Goal: Information Seeking & Learning: Learn about a topic

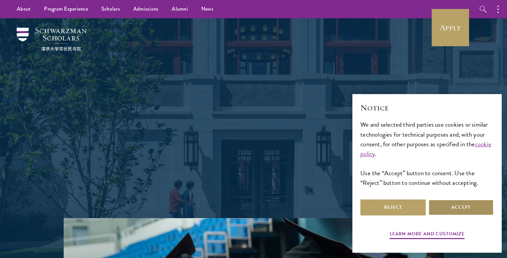
click at [458, 206] on button "Accept" at bounding box center [460, 208] width 65 height 16
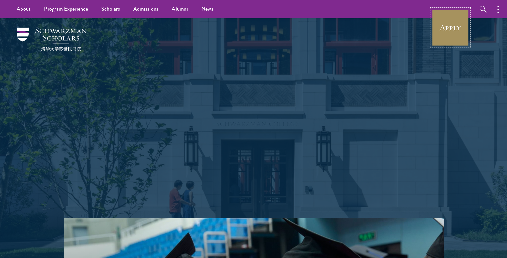
click at [436, 34] on link "Apply" at bounding box center [449, 27] width 37 height 37
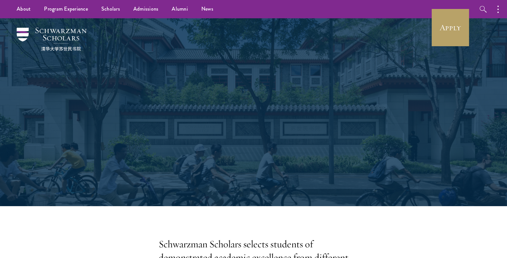
click at [66, 81] on div "Scholars Join a diverse community committed to global progress." at bounding box center [253, 112] width 440 height 188
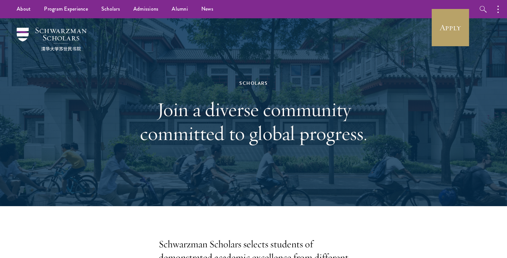
scroll to position [100, 0]
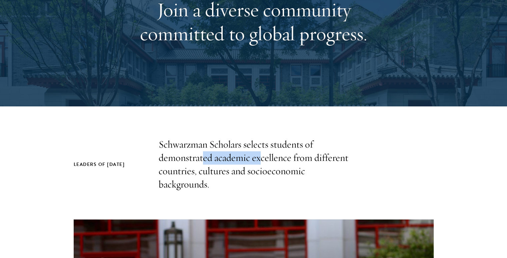
drag, startPoint x: 203, startPoint y: 156, endPoint x: 260, endPoint y: 159, distance: 57.7
click at [260, 159] on p "Schwarzman Scholars selects students of demonstrated academic excellence from d…" at bounding box center [254, 164] width 190 height 53
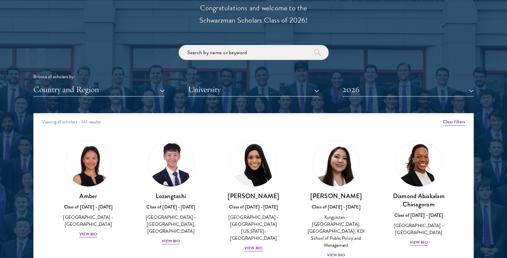
scroll to position [799, 0]
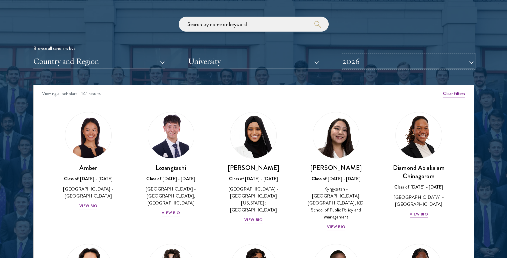
click at [357, 60] on button "2026" at bounding box center [407, 62] width 131 height 14
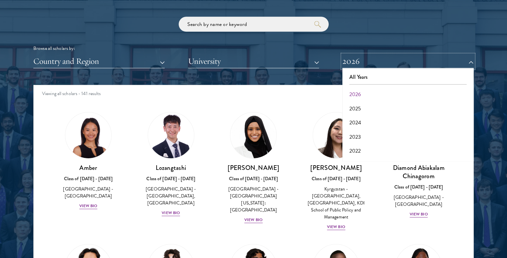
click at [357, 60] on button "2026" at bounding box center [407, 62] width 131 height 14
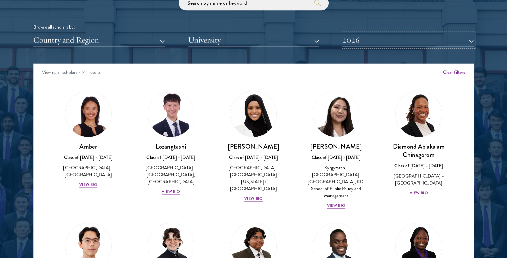
scroll to position [833, 0]
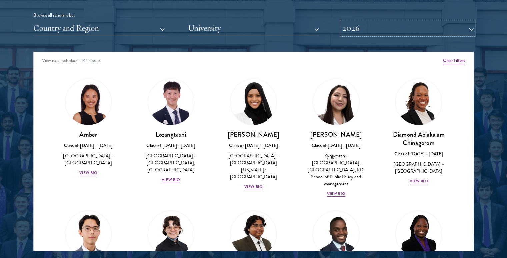
click at [373, 25] on button "2026" at bounding box center [407, 28] width 131 height 14
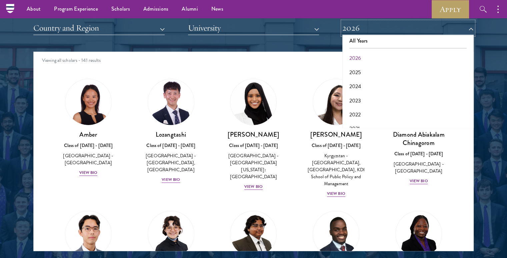
scroll to position [0, 0]
click at [484, 72] on div at bounding box center [253, 81] width 507 height 405
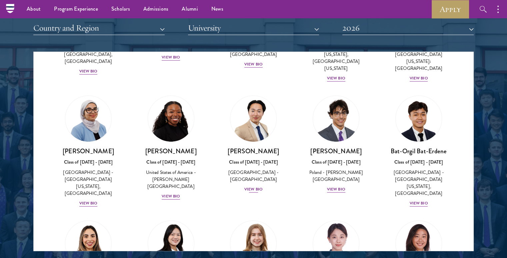
scroll to position [366, 0]
click at [251, 186] on div "View Bio" at bounding box center [253, 189] width 18 height 6
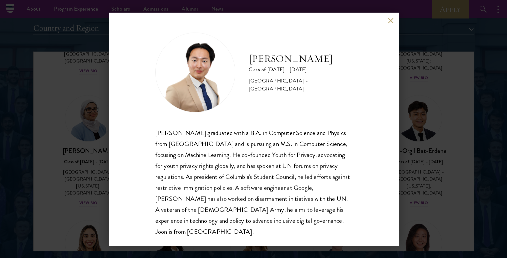
scroll to position [12, 0]
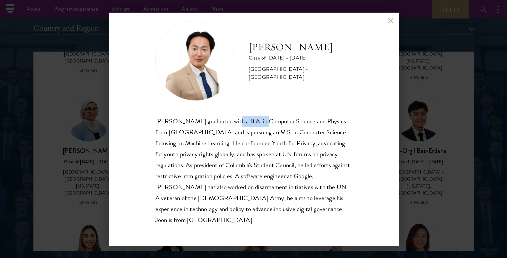
drag, startPoint x: 231, startPoint y: 123, endPoint x: 260, endPoint y: 123, distance: 28.6
click at [260, 123] on div "[PERSON_NAME] graduated with a B.A. in Computer Science and Physics from [GEOGR…" at bounding box center [253, 171] width 197 height 110
click at [268, 123] on div "[PERSON_NAME] graduated with a B.A. in Computer Science and Physics from [GEOGR…" at bounding box center [253, 171] width 197 height 110
drag, startPoint x: 223, startPoint y: 131, endPoint x: 163, endPoint y: 130, distance: 60.0
click at [163, 130] on div "[PERSON_NAME] graduated with a B.A. in Computer Science and Physics from [GEOGR…" at bounding box center [253, 171] width 197 height 110
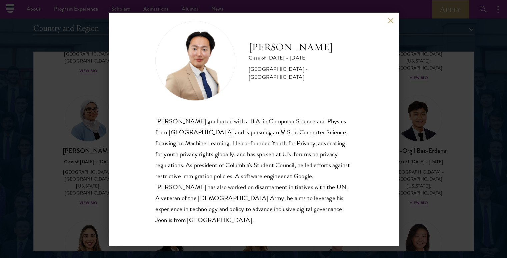
click at [303, 120] on div "[PERSON_NAME] graduated with a B.A. in Computer Science and Physics from [GEOGR…" at bounding box center [253, 171] width 197 height 110
drag, startPoint x: 234, startPoint y: 133, endPoint x: 327, endPoint y: 132, distance: 93.6
click at [327, 132] on div "[PERSON_NAME] graduated with a B.A. in Computer Science and Physics from [GEOGR…" at bounding box center [253, 171] width 197 height 110
drag, startPoint x: 190, startPoint y: 144, endPoint x: 235, endPoint y: 146, distance: 45.0
click at [235, 146] on div "[PERSON_NAME] graduated with a B.A. in Computer Science and Physics from [GEOGR…" at bounding box center [253, 171] width 197 height 110
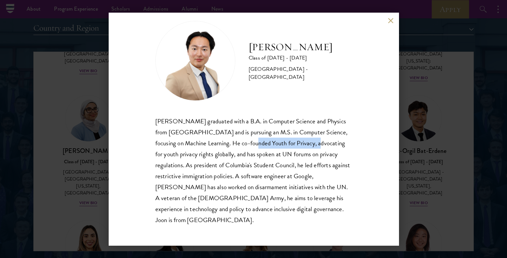
drag, startPoint x: 250, startPoint y: 146, endPoint x: 316, endPoint y: 146, distance: 66.0
click at [316, 146] on div "[PERSON_NAME] graduated with a B.A. in Computer Science and Physics from [GEOGR…" at bounding box center [253, 171] width 197 height 110
click at [322, 147] on div "[PERSON_NAME] graduated with a B.A. in Computer Science and Physics from [GEOGR…" at bounding box center [253, 171] width 197 height 110
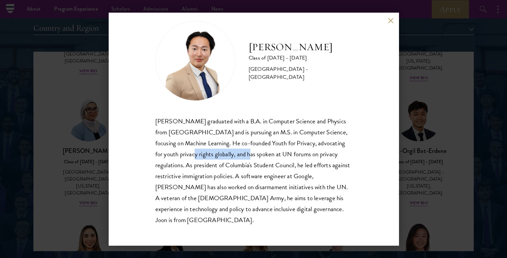
drag, startPoint x: 215, startPoint y: 157, endPoint x: 271, endPoint y: 154, distance: 56.4
click at [271, 154] on div "[PERSON_NAME] graduated with a B.A. in Computer Science and Physics from [GEOGR…" at bounding box center [253, 171] width 197 height 110
drag, startPoint x: 309, startPoint y: 153, endPoint x: 327, endPoint y: 159, distance: 19.2
click at [338, 157] on div "[PERSON_NAME] graduated with a B.A. in Computer Science and Physics from [GEOGR…" at bounding box center [253, 171] width 197 height 110
drag, startPoint x: 169, startPoint y: 163, endPoint x: 218, endPoint y: 164, distance: 49.3
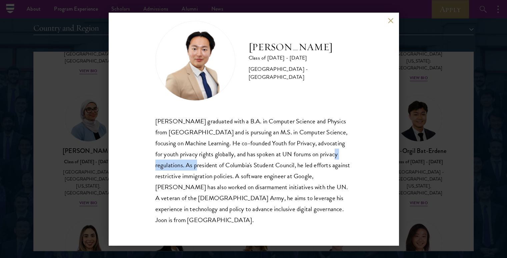
click at [218, 164] on div "[PERSON_NAME] graduated with a B.A. in Computer Science and Physics from [GEOGR…" at bounding box center [253, 171] width 197 height 110
click at [241, 163] on div "[PERSON_NAME] graduated with a B.A. in Computer Science and Physics from [GEOGR…" at bounding box center [253, 171] width 197 height 110
drag, startPoint x: 253, startPoint y: 164, endPoint x: 317, endPoint y: 165, distance: 64.3
click at [317, 165] on div "[PERSON_NAME] graduated with a B.A. in Computer Science and Physics from [GEOGR…" at bounding box center [253, 171] width 197 height 110
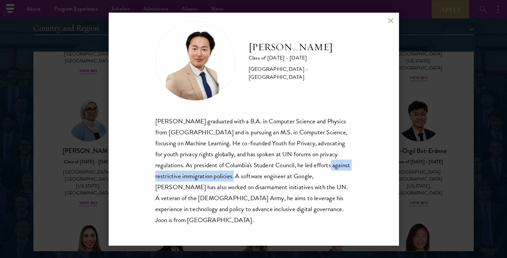
drag, startPoint x: 164, startPoint y: 176, endPoint x: 265, endPoint y: 179, distance: 101.0
click at [265, 179] on div "[PERSON_NAME] graduated with a B.A. in Computer Science and Physics from [GEOGR…" at bounding box center [253, 171] width 197 height 110
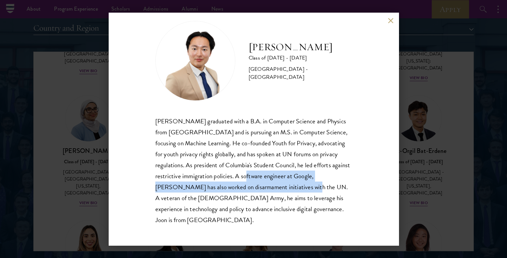
drag, startPoint x: 275, startPoint y: 180, endPoint x: 319, endPoint y: 184, distance: 43.8
click at [319, 184] on div "[PERSON_NAME] graduated with a B.A. in Computer Science and Physics from [GEOGR…" at bounding box center [253, 171] width 197 height 110
click at [181, 188] on div "[PERSON_NAME] graduated with a B.A. in Computer Science and Physics from [GEOGR…" at bounding box center [253, 171] width 197 height 110
click at [282, 190] on div "[PERSON_NAME] graduated with a B.A. in Computer Science and Physics from [GEOGR…" at bounding box center [253, 171] width 197 height 110
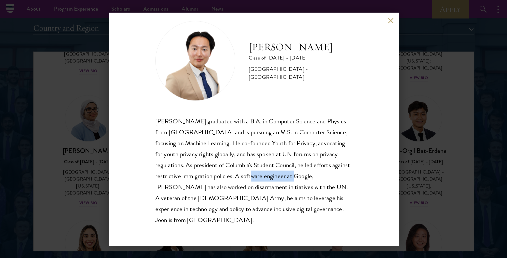
drag, startPoint x: 280, startPoint y: 176, endPoint x: 325, endPoint y: 178, distance: 45.7
click at [325, 178] on div "[PERSON_NAME] graduated with a B.A. in Computer Science and Physics from [GEOGR…" at bounding box center [253, 171] width 197 height 110
drag, startPoint x: 173, startPoint y: 188, endPoint x: 153, endPoint y: 189, distance: 19.7
click at [153, 189] on div "[PERSON_NAME] Class of [DATE] - [DATE] [GEOGRAPHIC_DATA] - [GEOGRAPHIC_DATA] [P…" at bounding box center [254, 129] width 290 height 233
drag, startPoint x: 276, startPoint y: 189, endPoint x: 332, endPoint y: 191, distance: 56.0
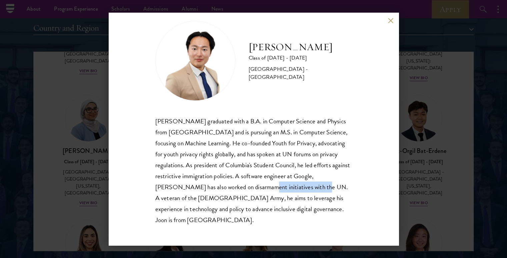
click at [332, 191] on div "[PERSON_NAME] graduated with a B.A. in Computer Science and Physics from [GEOGR…" at bounding box center [253, 171] width 197 height 110
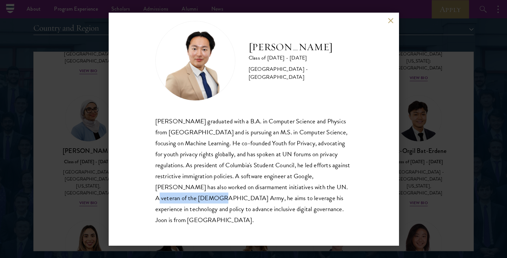
drag, startPoint x: 169, startPoint y: 199, endPoint x: 230, endPoint y: 199, distance: 60.3
click at [230, 199] on div "[PERSON_NAME] graduated with a B.A. in Computer Science and Physics from [GEOGR…" at bounding box center [253, 171] width 197 height 110
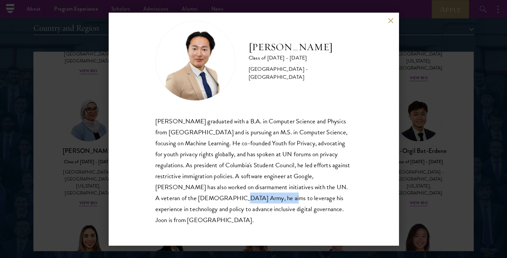
drag, startPoint x: 245, startPoint y: 200, endPoint x: 284, endPoint y: 201, distance: 38.7
click at [284, 201] on div "[PERSON_NAME] graduated with a B.A. in Computer Science and Physics from [GEOGR…" at bounding box center [253, 171] width 197 height 110
click at [393, 20] on button at bounding box center [391, 21] width 6 height 6
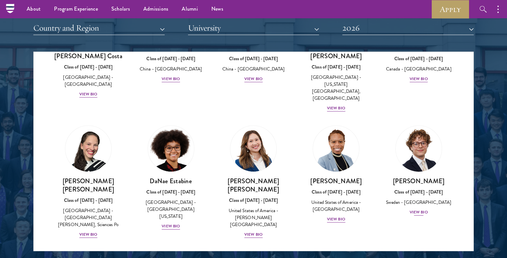
scroll to position [866, 0]
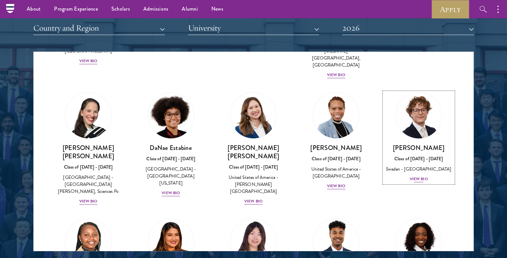
click at [422, 176] on div "View Bio" at bounding box center [418, 179] width 18 height 6
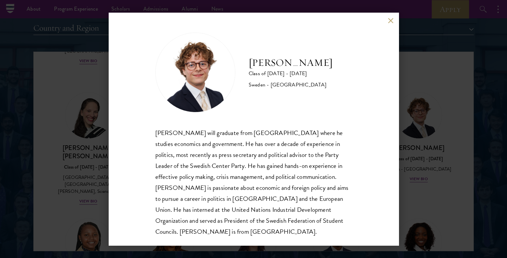
scroll to position [1, 0]
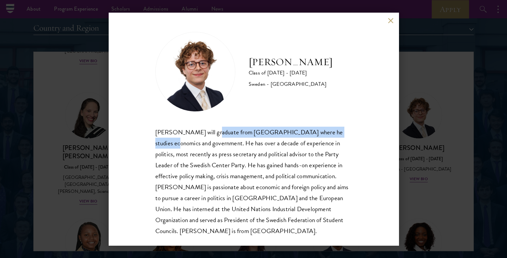
drag, startPoint x: 210, startPoint y: 134, endPoint x: 341, endPoint y: 136, distance: 130.6
click at [341, 136] on div "[PERSON_NAME] will graduate from [GEOGRAPHIC_DATA] where he studies economics a…" at bounding box center [253, 182] width 197 height 110
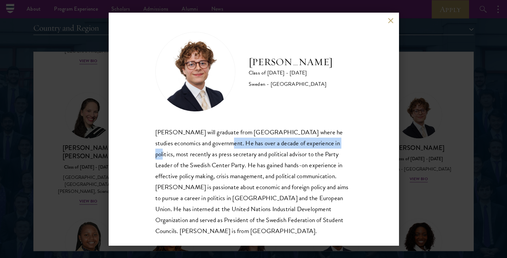
drag, startPoint x: 201, startPoint y: 144, endPoint x: 313, endPoint y: 147, distance: 112.3
click at [313, 147] on div "[PERSON_NAME] will graduate from [GEOGRAPHIC_DATA] where he studies economics a…" at bounding box center [253, 182] width 197 height 110
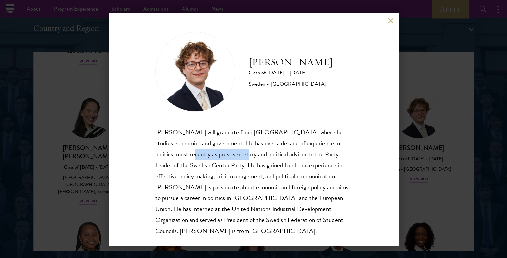
drag, startPoint x: 174, startPoint y: 155, endPoint x: 227, endPoint y: 158, distance: 53.3
click at [227, 158] on div "[PERSON_NAME] will graduate from [GEOGRAPHIC_DATA] where he studies economics a…" at bounding box center [253, 182] width 197 height 110
drag, startPoint x: 252, startPoint y: 158, endPoint x: 285, endPoint y: 158, distance: 33.0
click at [285, 158] on div "[PERSON_NAME] will graduate from [GEOGRAPHIC_DATA] where he studies economics a…" at bounding box center [253, 182] width 197 height 110
click at [310, 158] on div "[PERSON_NAME] will graduate from [GEOGRAPHIC_DATA] where he studies economics a…" at bounding box center [253, 182] width 197 height 110
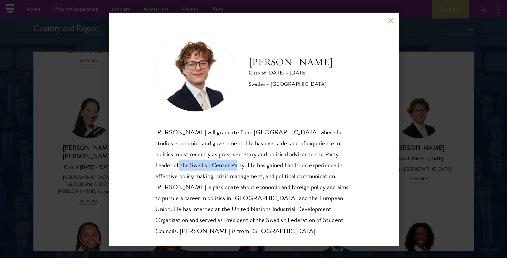
drag, startPoint x: 215, startPoint y: 167, endPoint x: 148, endPoint y: 166, distance: 66.6
click at [148, 166] on div "[PERSON_NAME] Class of [DATE] - [DATE] [GEOGRAPHIC_DATA] - [GEOGRAPHIC_DATA] [P…" at bounding box center [254, 129] width 290 height 233
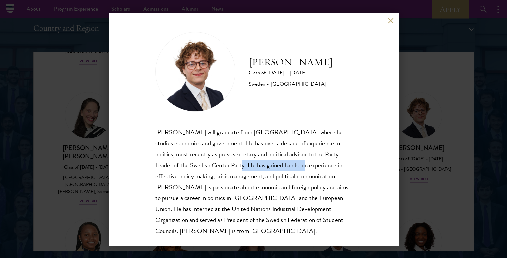
drag, startPoint x: 220, startPoint y: 167, endPoint x: 284, endPoint y: 170, distance: 64.4
click at [284, 170] on div "[PERSON_NAME] will graduate from [GEOGRAPHIC_DATA] where he studies economics a…" at bounding box center [253, 182] width 197 height 110
click at [251, 178] on div "[PERSON_NAME] will graduate from [GEOGRAPHIC_DATA] where he studies economics a…" at bounding box center [253, 182] width 197 height 110
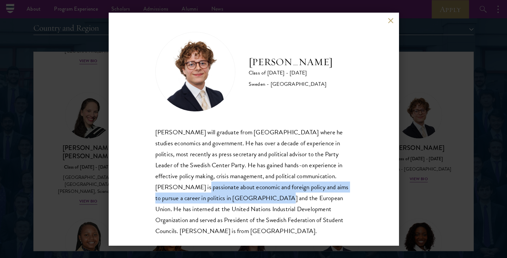
drag, startPoint x: 192, startPoint y: 187, endPoint x: 268, endPoint y: 198, distance: 77.1
click at [268, 198] on div "[PERSON_NAME] will graduate from [GEOGRAPHIC_DATA] where he studies economics a…" at bounding box center [253, 182] width 197 height 110
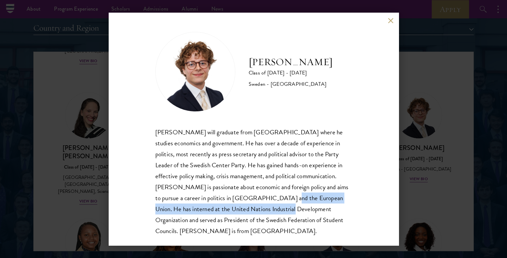
drag, startPoint x: 275, startPoint y: 199, endPoint x: 272, endPoint y: 209, distance: 10.8
click at [272, 209] on div "[PERSON_NAME] will graduate from [GEOGRAPHIC_DATA] where he studies economics a…" at bounding box center [253, 182] width 197 height 110
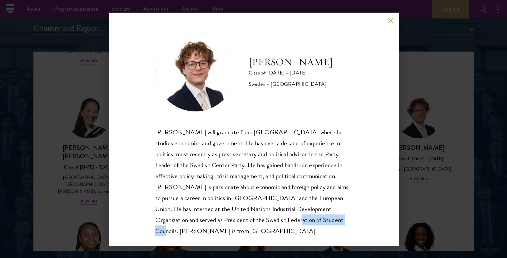
drag, startPoint x: 312, startPoint y: 222, endPoint x: 257, endPoint y: 222, distance: 54.6
click at [257, 222] on div "[PERSON_NAME] will graduate from [GEOGRAPHIC_DATA] where he studies economics a…" at bounding box center [253, 182] width 197 height 110
click at [389, 20] on button at bounding box center [391, 21] width 6 height 6
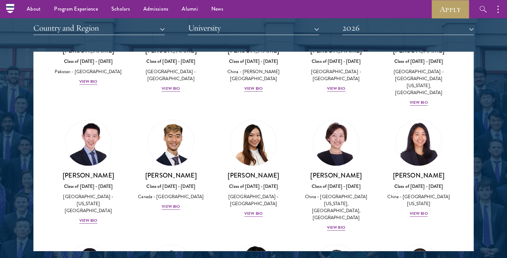
scroll to position [1734, 0]
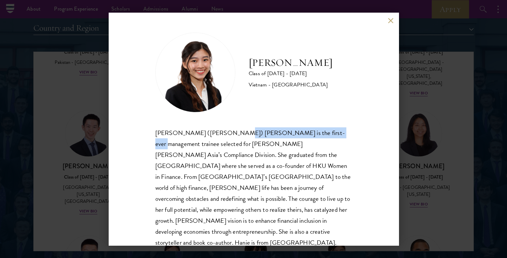
drag, startPoint x: 226, startPoint y: 135, endPoint x: 319, endPoint y: 136, distance: 93.3
click at [319, 136] on div "[PERSON_NAME] ([PERSON_NAME]) [PERSON_NAME] is the first-ever management traine…" at bounding box center [253, 188] width 197 height 121
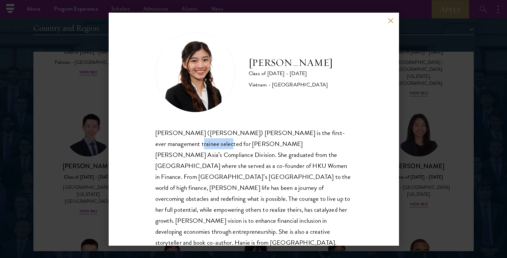
drag, startPoint x: 165, startPoint y: 146, endPoint x: 199, endPoint y: 146, distance: 33.3
click at [199, 146] on div "[PERSON_NAME] ([PERSON_NAME]) [PERSON_NAME] is the first-ever management traine…" at bounding box center [253, 188] width 197 height 121
drag, startPoint x: 196, startPoint y: 158, endPoint x: 213, endPoint y: 156, distance: 17.4
click at [213, 156] on div "[PERSON_NAME] ([PERSON_NAME]) [PERSON_NAME] is the first-ever management traine…" at bounding box center [253, 188] width 197 height 121
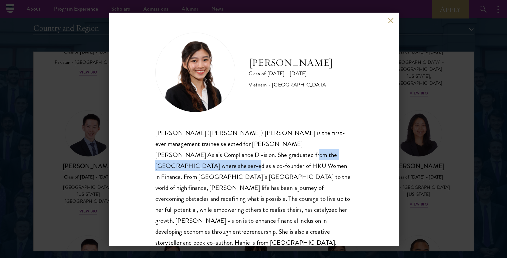
drag, startPoint x: 226, startPoint y: 156, endPoint x: 334, endPoint y: 156, distance: 107.6
click at [334, 156] on div "[PERSON_NAME] ([PERSON_NAME]) [PERSON_NAME] is the first-ever management traine…" at bounding box center [253, 188] width 197 height 121
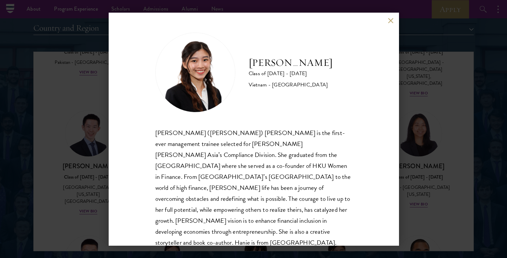
click at [337, 156] on div "[PERSON_NAME] ([PERSON_NAME]) [PERSON_NAME] is the first-ever management traine…" at bounding box center [253, 188] width 197 height 121
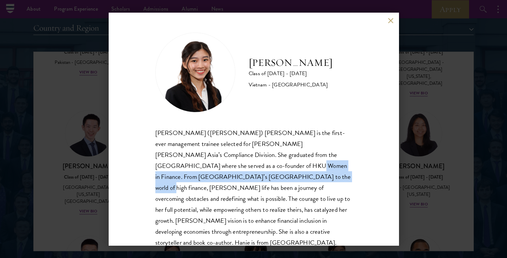
drag, startPoint x: 209, startPoint y: 166, endPoint x: 208, endPoint y: 185, distance: 18.3
click at [209, 174] on div "[PERSON_NAME] ([PERSON_NAME]) [PERSON_NAME] is the first-ever management traine…" at bounding box center [253, 188] width 197 height 121
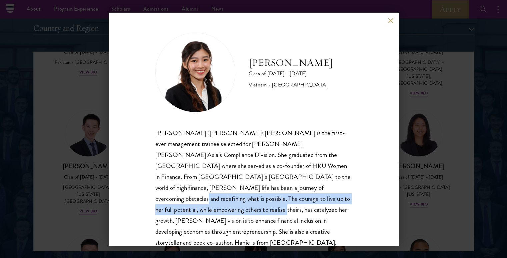
drag, startPoint x: 207, startPoint y: 190, endPoint x: 302, endPoint y: 196, distance: 95.5
click at [302, 196] on div "[PERSON_NAME] ([PERSON_NAME]) [PERSON_NAME] is the first-ever management traine…" at bounding box center [253, 188] width 197 height 121
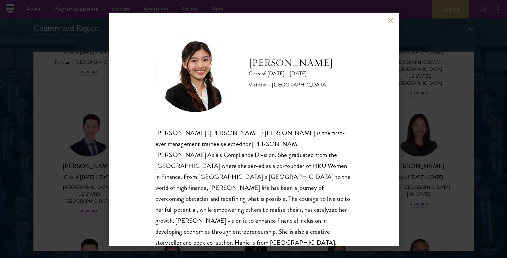
click at [314, 201] on div "[PERSON_NAME] ([PERSON_NAME]) [PERSON_NAME] is the first-ever management traine…" at bounding box center [253, 188] width 197 height 121
drag, startPoint x: 229, startPoint y: 232, endPoint x: 222, endPoint y: 228, distance: 7.5
click at [222, 228] on div "[PERSON_NAME] ([PERSON_NAME]) [PERSON_NAME] is the first-ever management traine…" at bounding box center [253, 188] width 197 height 121
drag, startPoint x: 343, startPoint y: 220, endPoint x: 290, endPoint y: 223, distance: 53.7
click at [290, 223] on div "[PERSON_NAME] ([PERSON_NAME]) [PERSON_NAME] is the first-ever management traine…" at bounding box center [253, 188] width 197 height 121
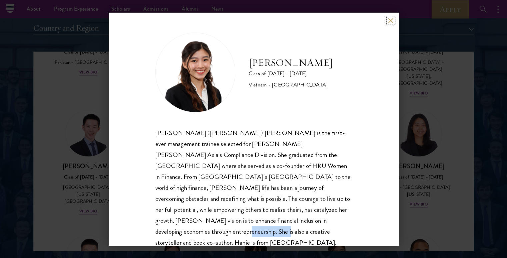
click at [389, 23] on button at bounding box center [391, 21] width 6 height 6
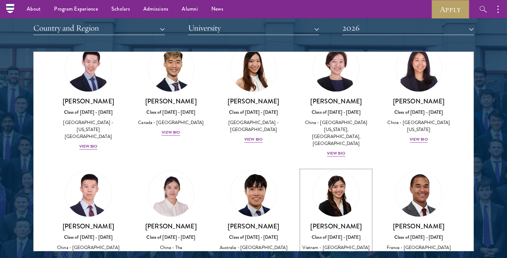
scroll to position [1834, 0]
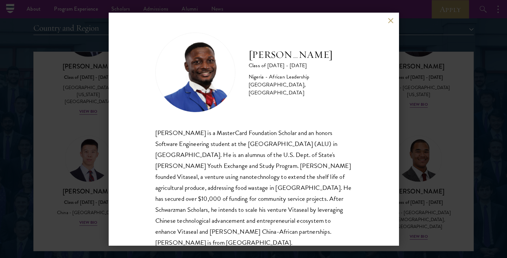
click at [390, 20] on button at bounding box center [391, 21] width 6 height 6
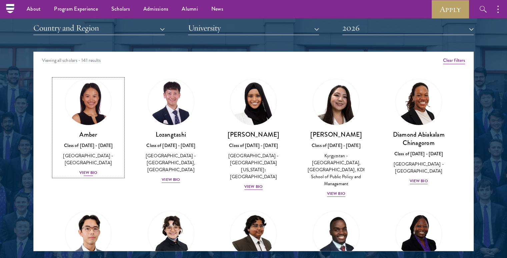
click at [93, 170] on div "View Bio" at bounding box center [88, 173] width 18 height 6
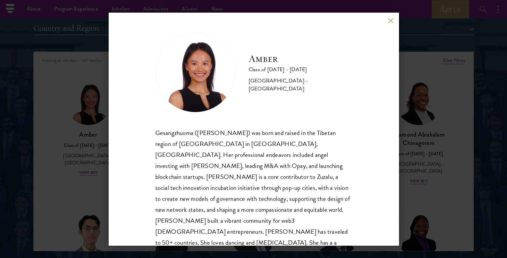
scroll to position [23, 0]
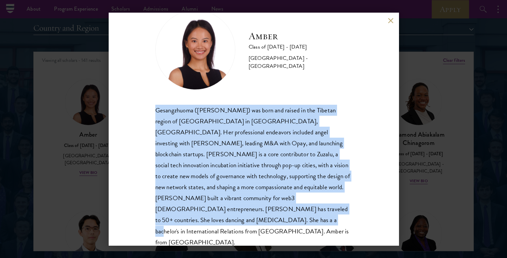
drag, startPoint x: 156, startPoint y: 107, endPoint x: 233, endPoint y: 240, distance: 153.7
click at [233, 240] on div "Amber Class of [DATE] - [DATE] [GEOGRAPHIC_DATA] - [GEOGRAPHIC_DATA] Gesangzhuo…" at bounding box center [254, 129] width 290 height 233
copy div "Gesangzhuoma ([PERSON_NAME]) was born and raised in the Tibetan region of [GEOG…"
click at [388, 18] on button at bounding box center [391, 21] width 6 height 6
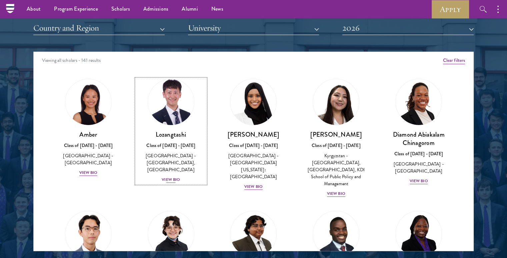
click at [173, 178] on div "View Bio" at bounding box center [171, 180] width 18 height 6
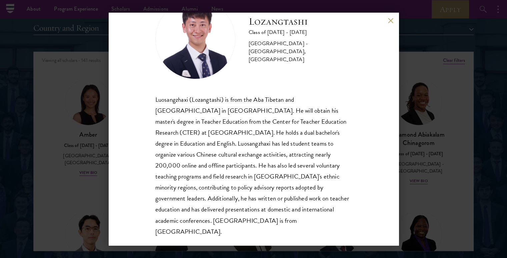
scroll to position [34, 0]
drag, startPoint x: 271, startPoint y: 153, endPoint x: 295, endPoint y: 154, distance: 23.3
click at [295, 154] on div "Luosangzhaxi (Lozangtashi) is from the Aba Tibetan and [GEOGRAPHIC_DATA] in [GE…" at bounding box center [253, 165] width 197 height 143
drag, startPoint x: 193, startPoint y: 168, endPoint x: 267, endPoint y: 167, distance: 75.0
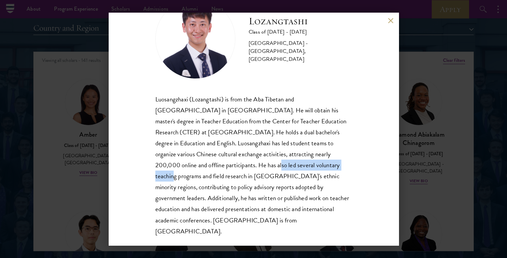
click at [267, 167] on div "Luosangzhaxi (Lozangtashi) is from the Aba Tibetan and [GEOGRAPHIC_DATA] in [GE…" at bounding box center [253, 165] width 197 height 143
click at [284, 167] on div "Luosangzhaxi (Lozangtashi) is from the Aba Tibetan and [GEOGRAPHIC_DATA] in [GE…" at bounding box center [253, 165] width 197 height 143
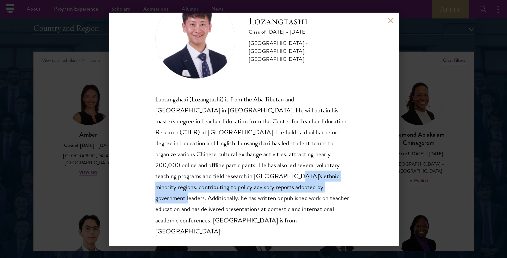
drag, startPoint x: 199, startPoint y: 176, endPoint x: 249, endPoint y: 185, distance: 51.0
click at [249, 185] on div "Luosangzhaxi (Lozangtashi) is from the Aba Tibetan and [GEOGRAPHIC_DATA] in [GE…" at bounding box center [253, 165] width 197 height 143
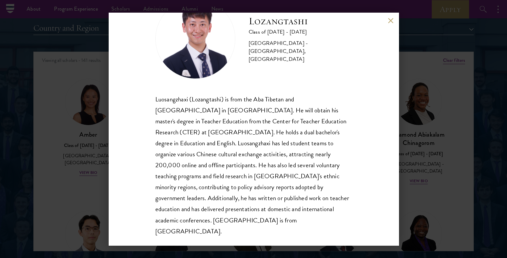
click at [264, 194] on div "Luosangzhaxi (Lozangtashi) is from the Aba Tibetan and [GEOGRAPHIC_DATA] in [GE…" at bounding box center [253, 165] width 197 height 143
drag, startPoint x: 193, startPoint y: 200, endPoint x: 255, endPoint y: 200, distance: 62.3
click at [255, 200] on div "Luosangzhaxi (Lozangtashi) is from the Aba Tibetan and [GEOGRAPHIC_DATA] in [GE…" at bounding box center [253, 165] width 197 height 143
click at [275, 200] on div "Luosangzhaxi (Lozangtashi) is from the Aba Tibetan and [GEOGRAPHIC_DATA] in [GE…" at bounding box center [253, 165] width 197 height 143
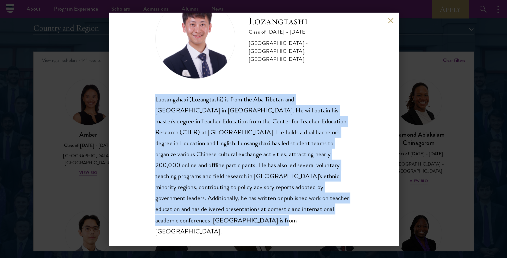
drag, startPoint x: 173, startPoint y: 224, endPoint x: 152, endPoint y: 92, distance: 133.0
click at [152, 92] on div "Lozangtashi Class of [DATE] - [DATE] [GEOGRAPHIC_DATA] - [GEOGRAPHIC_DATA], [GE…" at bounding box center [254, 129] width 290 height 233
copy div "Luosangzhaxi (Lozangtashi) is from the Aba Tibetan and [GEOGRAPHIC_DATA] in [GE…"
click at [390, 20] on button at bounding box center [391, 21] width 6 height 6
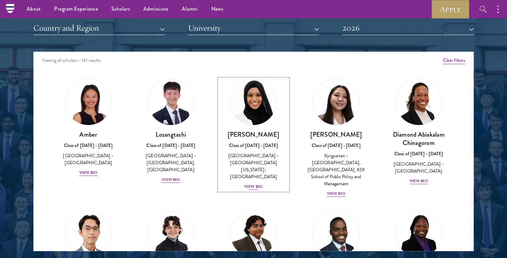
click at [248, 184] on div "View Bio" at bounding box center [253, 187] width 18 height 6
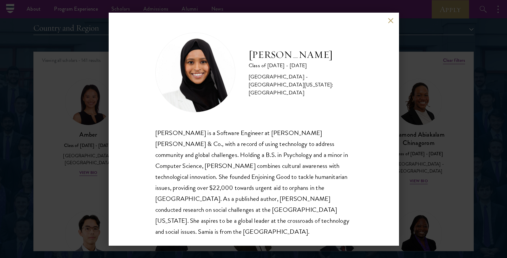
scroll to position [1, 0]
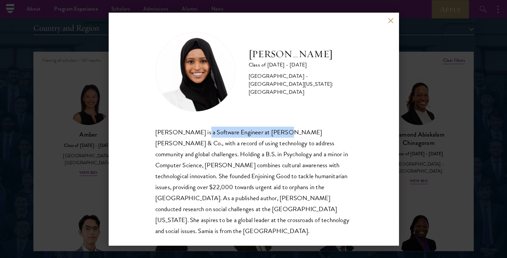
drag, startPoint x: 196, startPoint y: 133, endPoint x: 276, endPoint y: 134, distance: 80.6
click at [276, 134] on div "[PERSON_NAME] is a Software Engineer at [PERSON_NAME] [PERSON_NAME] & Co., with…" at bounding box center [253, 182] width 197 height 110
drag, startPoint x: 192, startPoint y: 133, endPoint x: 249, endPoint y: 135, distance: 57.0
click at [249, 135] on div "[PERSON_NAME] is a Software Engineer at [PERSON_NAME] [PERSON_NAME] & Co., with…" at bounding box center [253, 182] width 197 height 110
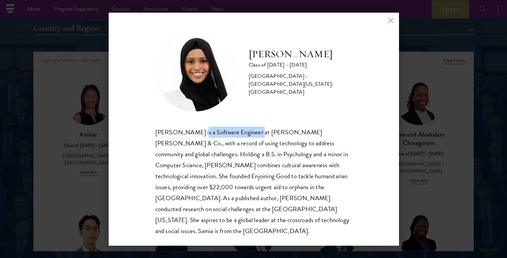
click at [249, 135] on div "[PERSON_NAME] is a Software Engineer at [PERSON_NAME] [PERSON_NAME] & Co., with…" at bounding box center [253, 182] width 197 height 110
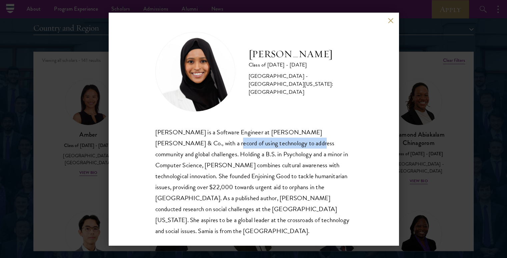
drag, startPoint x: 176, startPoint y: 145, endPoint x: 266, endPoint y: 144, distance: 90.3
click at [266, 144] on div "[PERSON_NAME] is a Software Engineer at [PERSON_NAME] [PERSON_NAME] & Co., with…" at bounding box center [253, 182] width 197 height 110
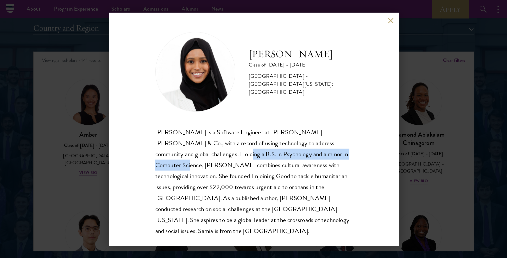
drag, startPoint x: 177, startPoint y: 153, endPoint x: 317, endPoint y: 155, distance: 139.9
click at [317, 155] on div "[PERSON_NAME] is a Software Engineer at [PERSON_NAME] [PERSON_NAME] & Co., with…" at bounding box center [253, 182] width 197 height 110
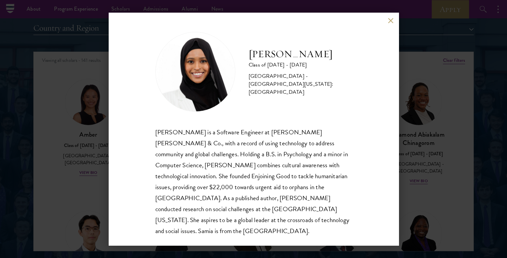
click at [322, 155] on div "[PERSON_NAME] is a Software Engineer at [PERSON_NAME] [PERSON_NAME] & Co., with…" at bounding box center [253, 182] width 197 height 110
drag, startPoint x: 223, startPoint y: 218, endPoint x: 185, endPoint y: 218, distance: 38.6
click at [185, 218] on div "[PERSON_NAME] is a Software Engineer at [PERSON_NAME] [PERSON_NAME] & Co., with…" at bounding box center [253, 182] width 197 height 110
drag, startPoint x: 177, startPoint y: 198, endPoint x: 266, endPoint y: 201, distance: 89.7
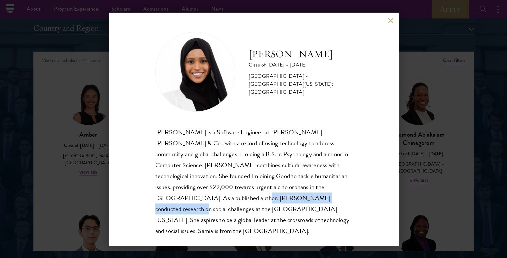
click at [266, 201] on div "[PERSON_NAME] is a Software Engineer at [PERSON_NAME] [PERSON_NAME] & Co., with…" at bounding box center [253, 182] width 197 height 110
click at [291, 202] on div "[PERSON_NAME] is a Software Engineer at [PERSON_NAME] [PERSON_NAME] & Co., with…" at bounding box center [253, 182] width 197 height 110
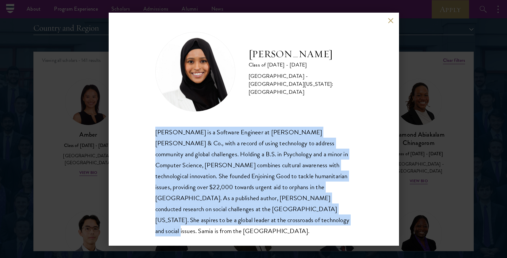
drag, startPoint x: 216, startPoint y: 222, endPoint x: 149, endPoint y: 119, distance: 123.1
click at [149, 119] on div "[PERSON_NAME] Class of [DATE] - [DATE] [GEOGRAPHIC_DATA] - [GEOGRAPHIC_DATA][US…" at bounding box center [254, 129] width 290 height 233
copy div "[PERSON_NAME] is a Software Engineer at [PERSON_NAME] [PERSON_NAME] & Co., with…"
click at [388, 19] on button at bounding box center [391, 21] width 6 height 6
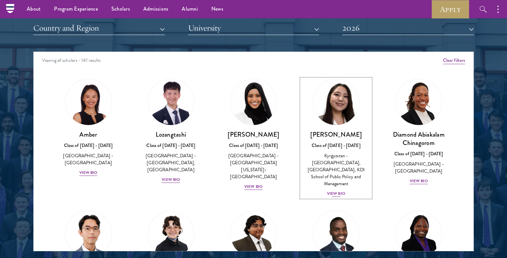
click at [342, 185] on div "Nurzada Abdivalieva Class of [DATE] - [DATE] [GEOGRAPHIC_DATA] - [GEOGRAPHIC_DA…" at bounding box center [335, 164] width 69 height 67
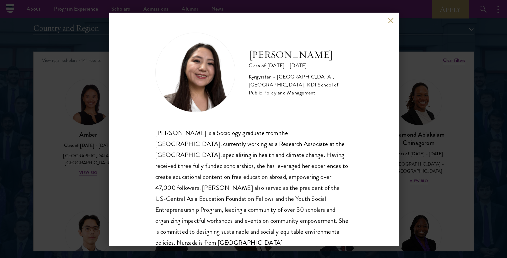
scroll to position [23, 0]
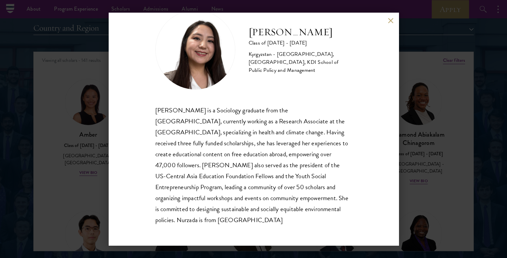
drag, startPoint x: 210, startPoint y: 224, endPoint x: 145, endPoint y: 107, distance: 133.3
click at [145, 107] on div "Nurzada Abdivalieva Class of [DATE] - [DATE] [GEOGRAPHIC_DATA] - [GEOGRAPHIC_DA…" at bounding box center [254, 129] width 290 height 233
copy div "[PERSON_NAME] is a Sociology graduate from the [GEOGRAPHIC_DATA], currently wor…"
click at [391, 23] on button at bounding box center [391, 21] width 6 height 6
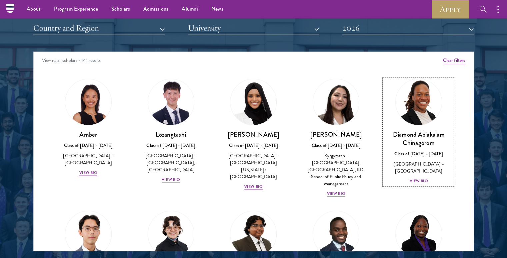
click at [413, 178] on div "View Bio" at bounding box center [418, 181] width 18 height 6
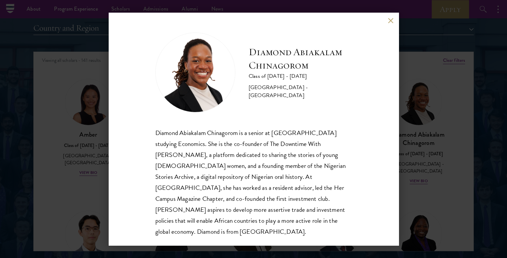
scroll to position [1, 0]
drag, startPoint x: 233, startPoint y: 147, endPoint x: 260, endPoint y: 146, distance: 27.3
click at [260, 146] on div "Diamond Abiakalam Chinagorom is a senior at [GEOGRAPHIC_DATA] studying Economic…" at bounding box center [253, 182] width 197 height 110
drag, startPoint x: 173, startPoint y: 157, endPoint x: 149, endPoint y: 157, distance: 24.0
click at [149, 157] on div "Diamond Abiakalam [GEOGRAPHIC_DATA] Class of [DATE] - [DATE] [GEOGRAPHIC_DATA] …" at bounding box center [254, 129] width 290 height 233
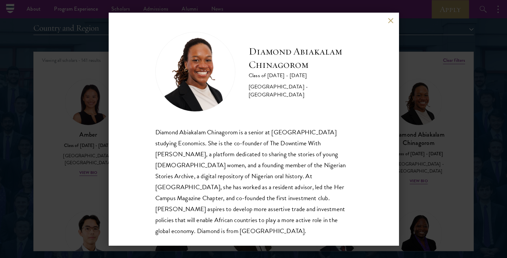
click at [221, 159] on div "Diamond Abiakalam Chinagorom is a senior at [GEOGRAPHIC_DATA] studying Economic…" at bounding box center [253, 182] width 197 height 110
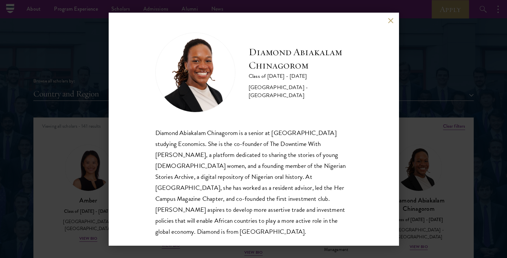
scroll to position [733, 0]
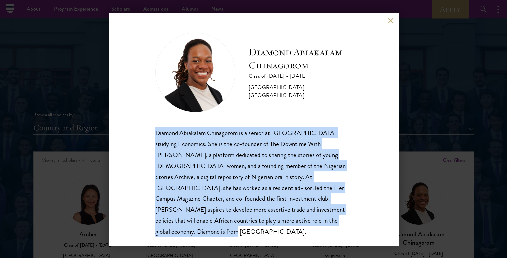
drag, startPoint x: 339, startPoint y: 222, endPoint x: 131, endPoint y: 127, distance: 229.0
click at [131, 127] on div "Diamond Abiakalam [GEOGRAPHIC_DATA] Class of [DATE] - [DATE] [GEOGRAPHIC_DATA] …" at bounding box center [254, 129] width 290 height 233
copy div "Diamond Abiakalam Chinagorom is a senior at [GEOGRAPHIC_DATA] studying Economic…"
click at [391, 21] on button at bounding box center [391, 21] width 6 height 6
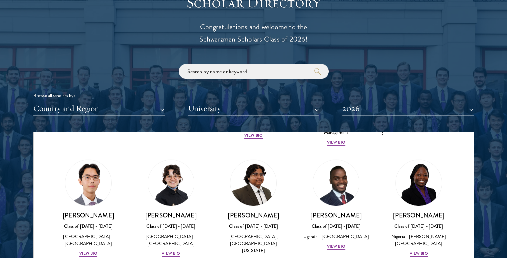
scroll to position [133, 0]
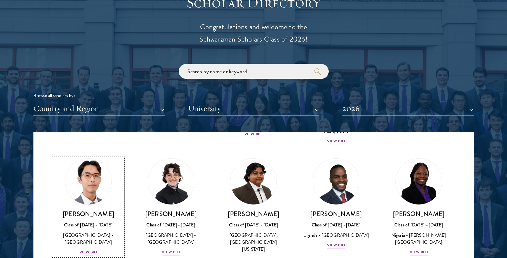
click at [84, 249] on div "View Bio" at bounding box center [88, 252] width 18 height 6
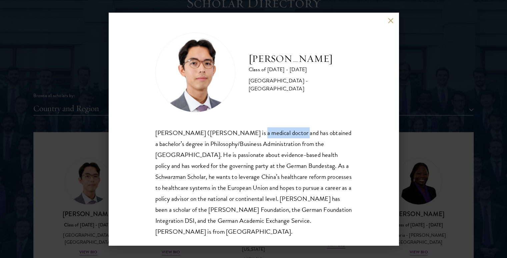
drag, startPoint x: 233, startPoint y: 135, endPoint x: 278, endPoint y: 134, distance: 44.7
click at [278, 134] on div "[PERSON_NAME] ([PERSON_NAME] is a medical doctor and has obtained a bachelor’s …" at bounding box center [253, 183] width 197 height 110
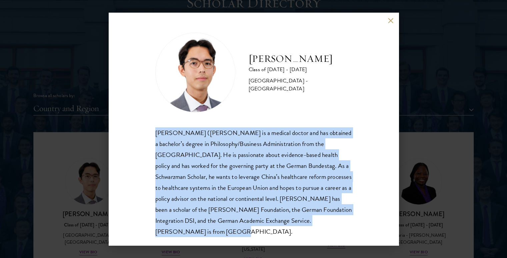
drag, startPoint x: 294, startPoint y: 232, endPoint x: 144, endPoint y: 133, distance: 179.2
click at [144, 133] on div "[PERSON_NAME] Class of [DATE] - [DATE] [GEOGRAPHIC_DATA] - [GEOGRAPHIC_DATA] [P…" at bounding box center [254, 129] width 290 height 233
copy div "[PERSON_NAME] ([PERSON_NAME] is a medical doctor and has obtained a bachelor’s …"
click at [389, 19] on button at bounding box center [391, 21] width 6 height 6
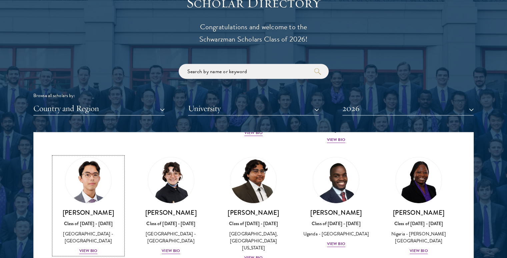
scroll to position [133, 0]
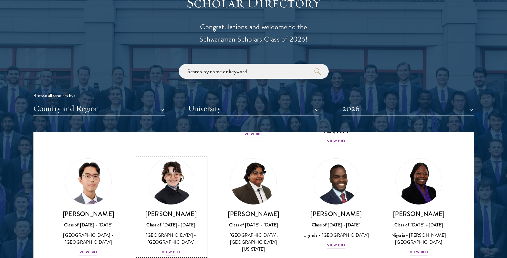
click at [167, 249] on div "View Bio" at bounding box center [171, 252] width 18 height 6
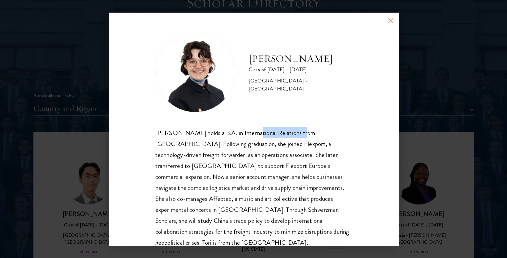
drag, startPoint x: 290, startPoint y: 131, endPoint x: 244, endPoint y: 132, distance: 46.3
click at [244, 132] on div "[PERSON_NAME] holds a B.A. in International Relations from [GEOGRAPHIC_DATA]. F…" at bounding box center [253, 188] width 197 height 121
drag, startPoint x: 280, startPoint y: 146, endPoint x: 264, endPoint y: 146, distance: 16.0
click at [264, 146] on div "[PERSON_NAME] holds a B.A. in International Relations from [GEOGRAPHIC_DATA]. F…" at bounding box center [253, 188] width 197 height 121
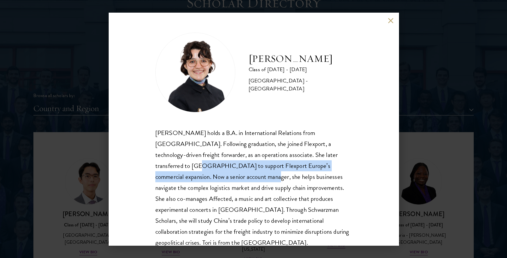
drag, startPoint x: 161, startPoint y: 166, endPoint x: 211, endPoint y: 174, distance: 50.1
click at [211, 174] on div "[PERSON_NAME] holds a B.A. in International Relations from [GEOGRAPHIC_DATA]. F…" at bounding box center [253, 188] width 197 height 121
click at [228, 169] on div "[PERSON_NAME] holds a B.A. in International Relations from [GEOGRAPHIC_DATA]. F…" at bounding box center [253, 188] width 197 height 121
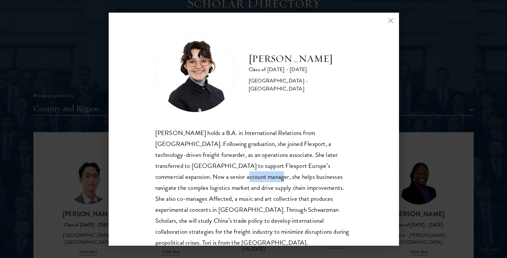
drag, startPoint x: 184, startPoint y: 179, endPoint x: 213, endPoint y: 179, distance: 29.3
click at [213, 179] on div "[PERSON_NAME] holds a B.A. in International Relations from [GEOGRAPHIC_DATA]. F…" at bounding box center [253, 188] width 197 height 121
click at [244, 179] on div "[PERSON_NAME] holds a B.A. in International Relations from [GEOGRAPHIC_DATA]. F…" at bounding box center [253, 188] width 197 height 121
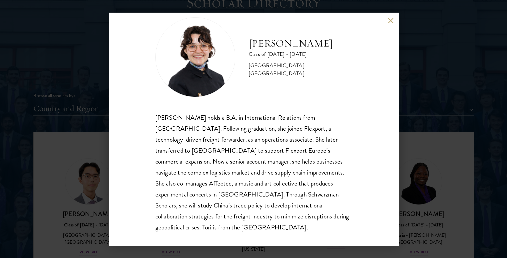
scroll to position [23, 0]
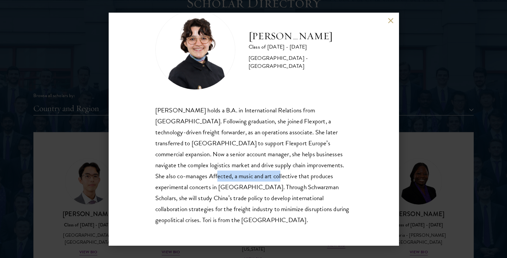
drag, startPoint x: 186, startPoint y: 177, endPoint x: 248, endPoint y: 178, distance: 62.0
click at [248, 178] on div "[PERSON_NAME] holds a B.A. in International Relations from [GEOGRAPHIC_DATA]. F…" at bounding box center [253, 165] width 197 height 121
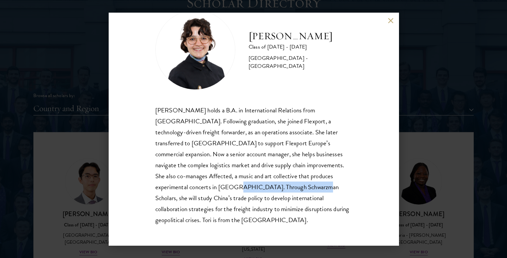
drag, startPoint x: 198, startPoint y: 188, endPoint x: 278, endPoint y: 187, distance: 80.9
click at [278, 187] on div "[PERSON_NAME] holds a B.A. in International Relations from [GEOGRAPHIC_DATA]. F…" at bounding box center [253, 165] width 197 height 121
click at [302, 188] on div "[PERSON_NAME] holds a B.A. in International Relations from [GEOGRAPHIC_DATA]. F…" at bounding box center [253, 165] width 197 height 121
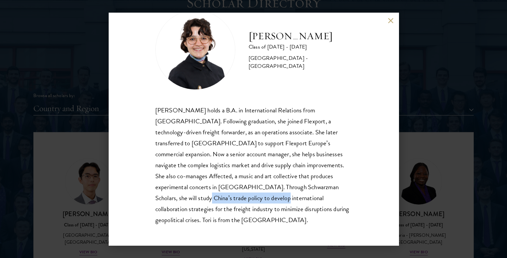
drag, startPoint x: 159, startPoint y: 198, endPoint x: 235, endPoint y: 198, distance: 75.9
click at [235, 198] on div "[PERSON_NAME] holds a B.A. in International Relations from [GEOGRAPHIC_DATA]. F…" at bounding box center [253, 165] width 197 height 121
click at [257, 199] on div "[PERSON_NAME] holds a B.A. in International Relations from [GEOGRAPHIC_DATA]. F…" at bounding box center [253, 165] width 197 height 121
click at [301, 199] on div "[PERSON_NAME] holds a B.A. in International Relations from [GEOGRAPHIC_DATA]. F…" at bounding box center [253, 165] width 197 height 121
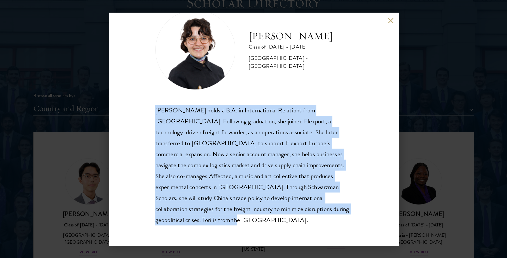
drag, startPoint x: 193, startPoint y: 220, endPoint x: 147, endPoint y: 108, distance: 120.4
click at [147, 108] on div "[PERSON_NAME] Class of [DATE] - [DATE] [GEOGRAPHIC_DATA] - [GEOGRAPHIC_DATA] [P…" at bounding box center [254, 129] width 290 height 233
copy div "[PERSON_NAME] holds a B.A. in International Relations from [GEOGRAPHIC_DATA]. F…"
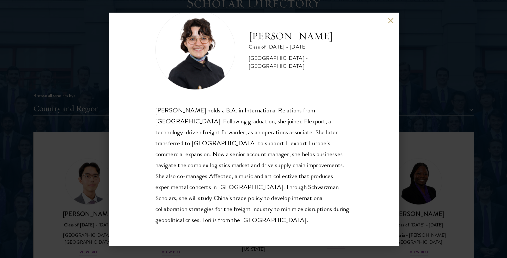
drag, startPoint x: 382, startPoint y: 19, endPoint x: 393, endPoint y: 19, distance: 10.3
click at [382, 19] on div "[PERSON_NAME] Class of [DATE] - [DATE] [GEOGRAPHIC_DATA] - [GEOGRAPHIC_DATA] [P…" at bounding box center [254, 129] width 290 height 233
click at [392, 20] on button at bounding box center [391, 21] width 6 height 6
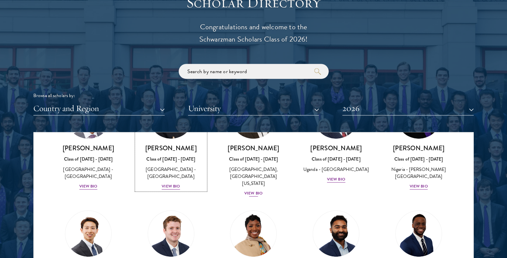
scroll to position [200, 0]
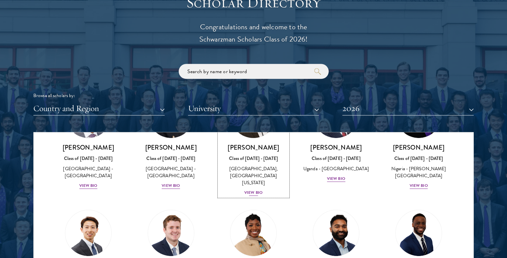
click at [253, 190] on div "View Bio" at bounding box center [253, 193] width 18 height 6
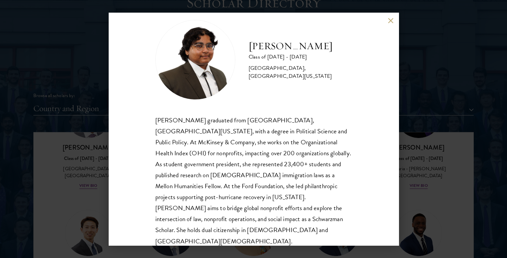
scroll to position [23, 0]
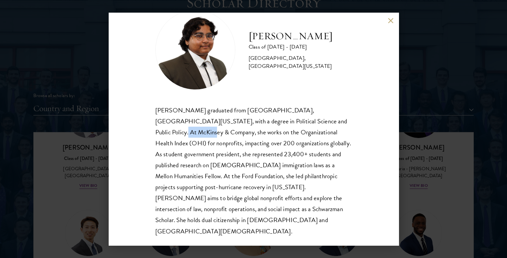
drag, startPoint x: 307, startPoint y: 120, endPoint x: 349, endPoint y: 120, distance: 42.0
click at [349, 120] on div "[PERSON_NAME] Class of [DATE] - [DATE] [GEOGRAPHIC_DATA] - [GEOGRAPHIC_DATA], […" at bounding box center [254, 129] width 290 height 233
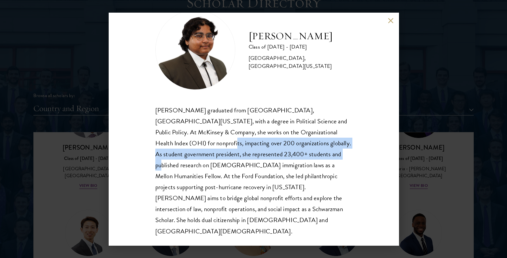
drag, startPoint x: 185, startPoint y: 143, endPoint x: 326, endPoint y: 150, distance: 142.1
click at [326, 150] on div "[PERSON_NAME] graduated from [GEOGRAPHIC_DATA], [GEOGRAPHIC_DATA][US_STATE], wi…" at bounding box center [253, 171] width 197 height 132
click at [328, 148] on div "[PERSON_NAME] graduated from [GEOGRAPHIC_DATA], [GEOGRAPHIC_DATA][US_STATE], wi…" at bounding box center [253, 171] width 197 height 132
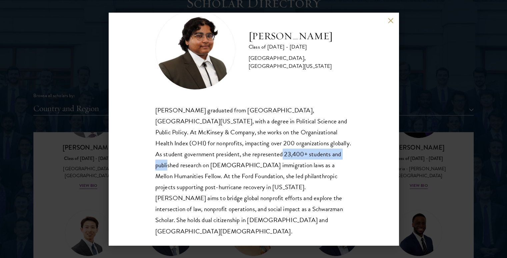
drag, startPoint x: 263, startPoint y: 153, endPoint x: 345, endPoint y: 154, distance: 81.9
click at [345, 154] on div "[PERSON_NAME] graduated from [GEOGRAPHIC_DATA], [GEOGRAPHIC_DATA][US_STATE], wi…" at bounding box center [253, 171] width 197 height 132
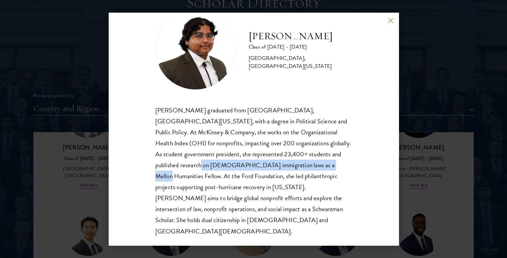
drag, startPoint x: 187, startPoint y: 165, endPoint x: 324, endPoint y: 164, distance: 137.9
click at [324, 164] on div "[PERSON_NAME] graduated from [GEOGRAPHIC_DATA], [GEOGRAPHIC_DATA][US_STATE], wi…" at bounding box center [253, 171] width 197 height 132
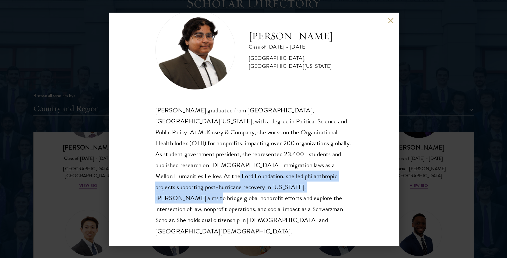
drag, startPoint x: 206, startPoint y: 175, endPoint x: 331, endPoint y: 184, distance: 125.3
click at [331, 184] on div "[PERSON_NAME] graduated from [GEOGRAPHIC_DATA], [GEOGRAPHIC_DATA][US_STATE], wi…" at bounding box center [253, 171] width 197 height 132
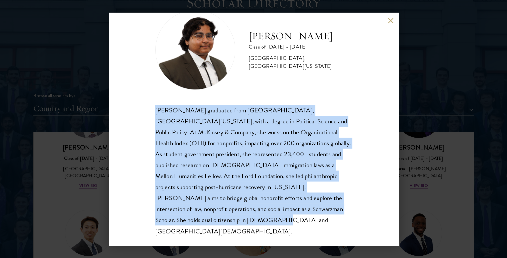
drag, startPoint x: 214, startPoint y: 220, endPoint x: 143, endPoint y: 112, distance: 129.6
click at [143, 112] on div "[PERSON_NAME] Class of [DATE] - [DATE] [GEOGRAPHIC_DATA] - [GEOGRAPHIC_DATA], […" at bounding box center [254, 129] width 290 height 233
copy div "[PERSON_NAME] graduated from [GEOGRAPHIC_DATA], [GEOGRAPHIC_DATA][US_STATE], wi…"
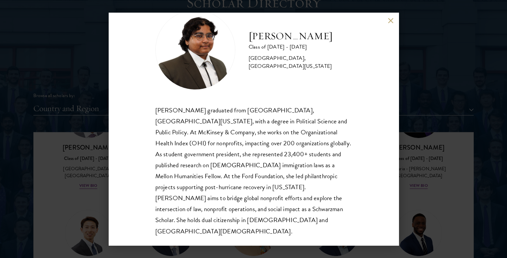
click at [386, 21] on div "[PERSON_NAME] Class of [DATE] - [DATE] [GEOGRAPHIC_DATA] - [GEOGRAPHIC_DATA], […" at bounding box center [254, 129] width 290 height 233
click at [390, 21] on button at bounding box center [391, 21] width 6 height 6
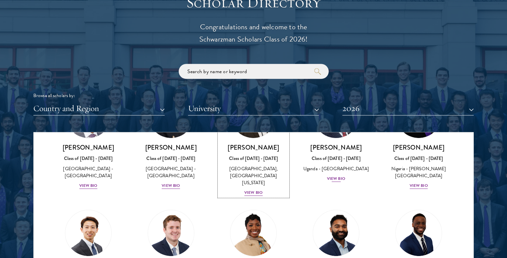
scroll to position [152, 0]
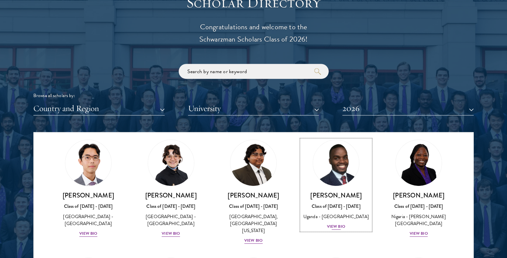
click at [335, 226] on div "View Bio" at bounding box center [336, 227] width 18 height 6
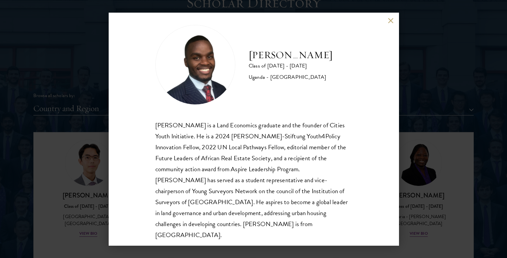
scroll to position [12, 0]
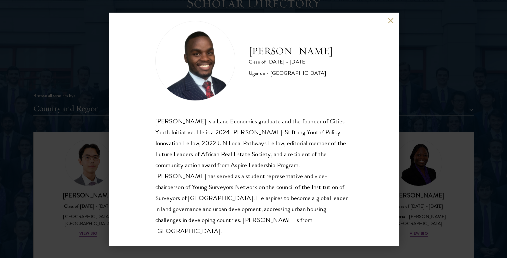
click at [477, 156] on div "[PERSON_NAME] Class of [DATE] - [DATE] [GEOGRAPHIC_DATA] - [GEOGRAPHIC_DATA] [G…" at bounding box center [253, 129] width 507 height 258
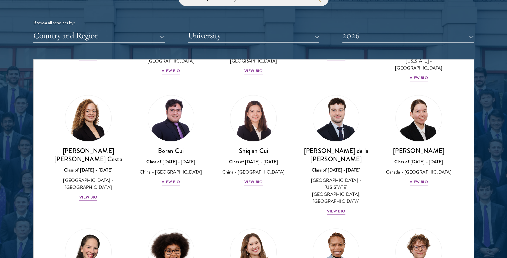
scroll to position [366, 0]
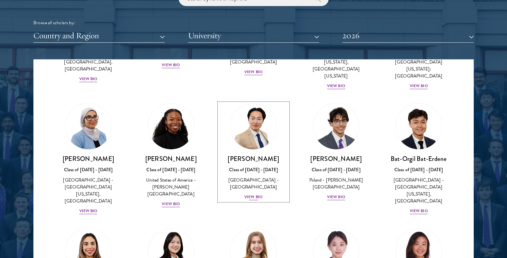
click at [253, 194] on div "View Bio" at bounding box center [253, 197] width 18 height 6
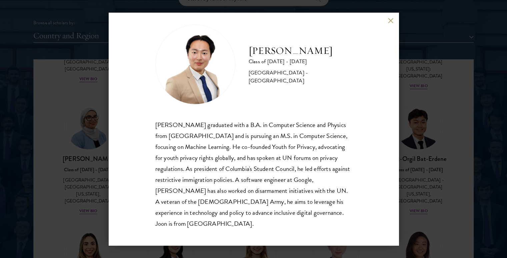
scroll to position [12, 0]
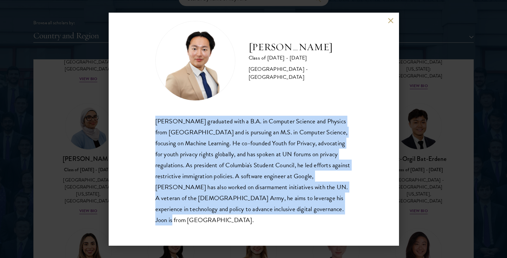
drag, startPoint x: 154, startPoint y: 119, endPoint x: 203, endPoint y: 232, distance: 123.2
click at [203, 232] on div "[PERSON_NAME] Class of [DATE] - [DATE] [GEOGRAPHIC_DATA] - [GEOGRAPHIC_DATA] [P…" at bounding box center [254, 129] width 290 height 233
copy div "[PERSON_NAME] graduated with a B.A. in Computer Science and Physics from [GEOGR…"
click at [270, 136] on div "[PERSON_NAME] graduated with a B.A. in Computer Science and Physics from [GEOGR…" at bounding box center [253, 171] width 197 height 110
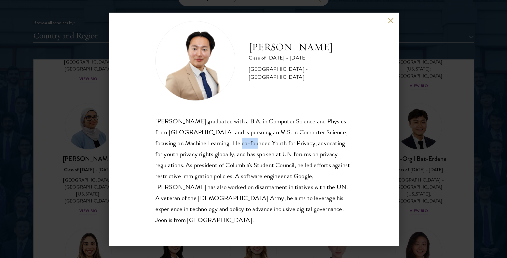
drag, startPoint x: 235, startPoint y: 144, endPoint x: 250, endPoint y: 144, distance: 15.0
click at [250, 144] on div "[PERSON_NAME] graduated with a B.A. in Computer Science and Physics from [GEOGR…" at bounding box center [253, 171] width 197 height 110
click at [270, 144] on div "[PERSON_NAME] graduated with a B.A. in Computer Science and Physics from [GEOGR…" at bounding box center [253, 171] width 197 height 110
drag, startPoint x: 272, startPoint y: 144, endPoint x: 236, endPoint y: 144, distance: 36.3
click at [236, 144] on div "[PERSON_NAME] graduated with a B.A. in Computer Science and Physics from [GEOGR…" at bounding box center [253, 171] width 197 height 110
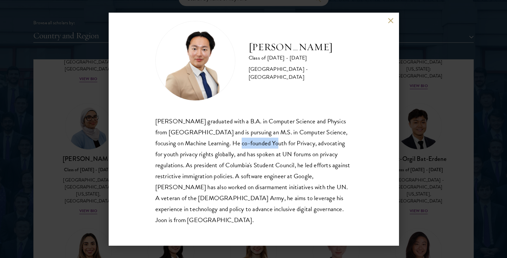
click at [236, 144] on div "[PERSON_NAME] graduated with a B.A. in Computer Science and Physics from [GEOGR…" at bounding box center [253, 171] width 197 height 110
click at [467, 105] on div "[PERSON_NAME] Class of [DATE] - [DATE] [GEOGRAPHIC_DATA] - [GEOGRAPHIC_DATA] [P…" at bounding box center [253, 129] width 507 height 258
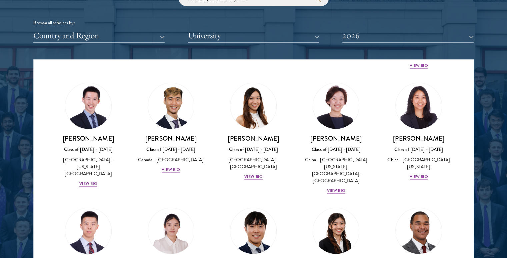
scroll to position [366, 0]
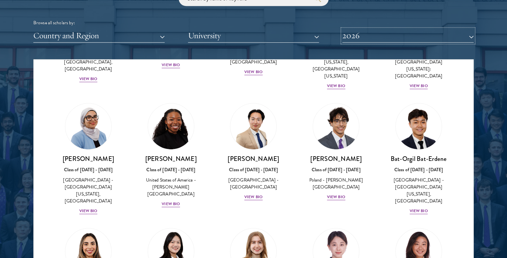
click at [390, 37] on button "2026" at bounding box center [407, 36] width 131 height 14
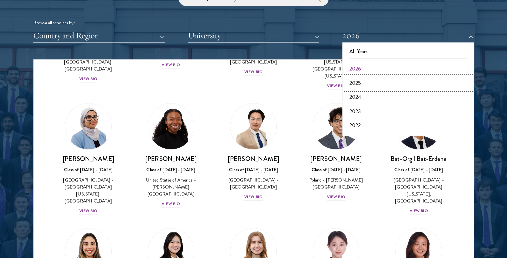
click at [377, 87] on button "2025" at bounding box center [407, 83] width 127 height 14
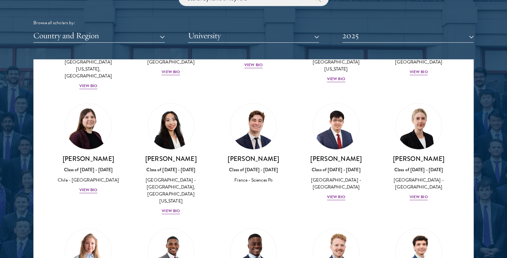
scroll to position [2073, 0]
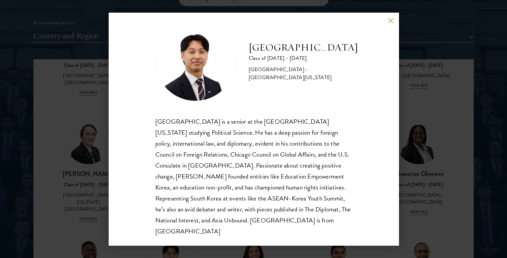
scroll to position [12, 0]
click at [467, 56] on div "[GEOGRAPHIC_DATA] Class of [DATE] - [DATE] [GEOGRAPHIC_DATA] - [GEOGRAPHIC_DATA…" at bounding box center [253, 129] width 507 height 258
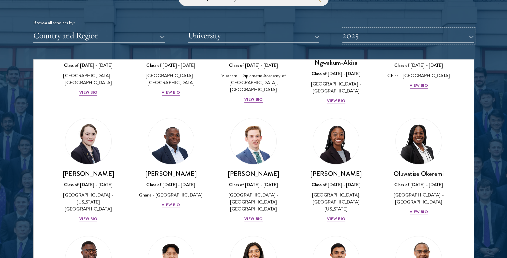
click at [407, 37] on button "2025" at bounding box center [407, 36] width 131 height 14
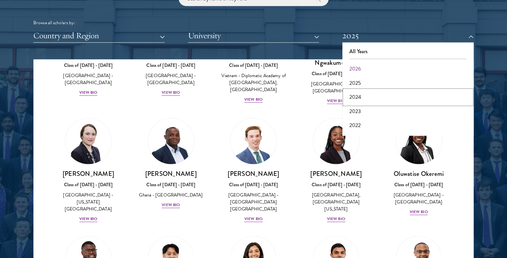
click at [390, 98] on button "2024" at bounding box center [407, 97] width 127 height 14
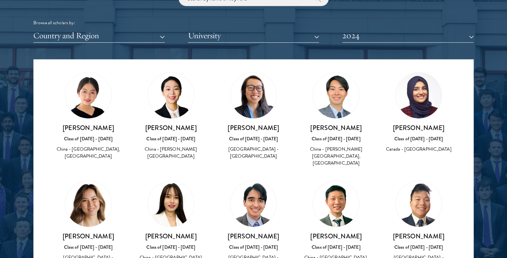
scroll to position [1499, 0]
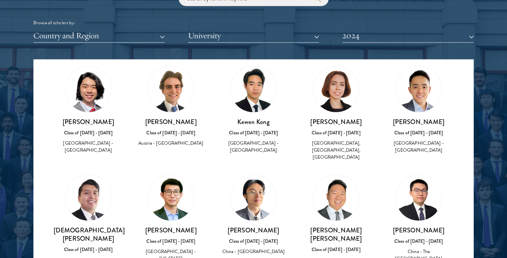
click at [329, 226] on div "[PERSON_NAME] [PERSON_NAME] Class of [DATE] - [DATE] [GEOGRAPHIC_DATA] - [GEOGR…" at bounding box center [335, 255] width 69 height 59
click at [328, 226] on div "[PERSON_NAME] [PERSON_NAME] Class of [DATE] - [DATE] [GEOGRAPHIC_DATA] - [GEOGR…" at bounding box center [335, 255] width 69 height 59
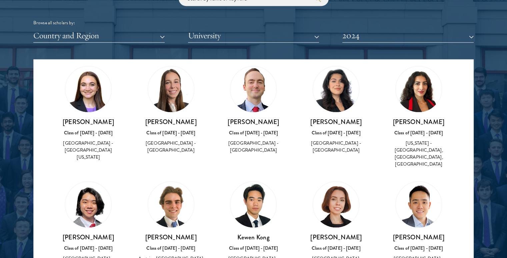
scroll to position [426, 0]
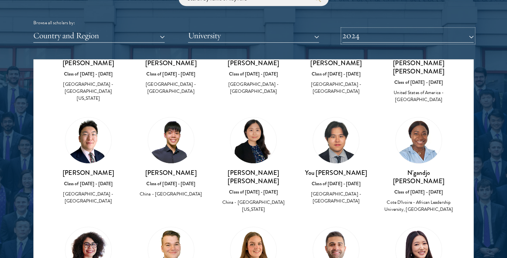
click at [380, 40] on button "2024" at bounding box center [407, 36] width 131 height 14
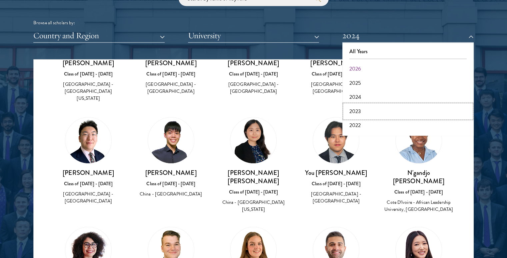
click at [374, 113] on button "2023" at bounding box center [407, 112] width 127 height 14
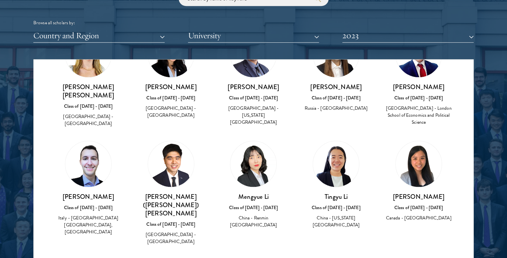
scroll to position [1073, 0]
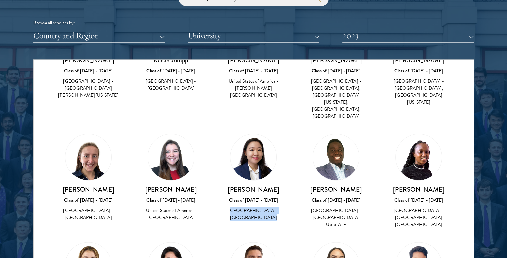
drag, startPoint x: 265, startPoint y: 166, endPoint x: 225, endPoint y: 160, distance: 40.4
click at [225, 208] on div "[GEOGRAPHIC_DATA] - [GEOGRAPHIC_DATA]" at bounding box center [253, 215] width 69 height 14
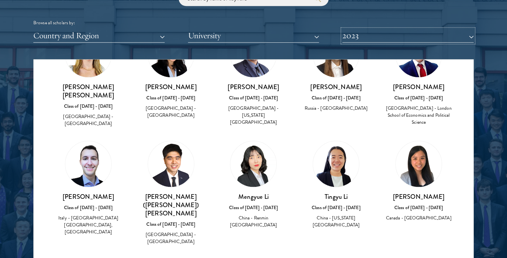
click at [377, 36] on button "2023" at bounding box center [407, 36] width 131 height 14
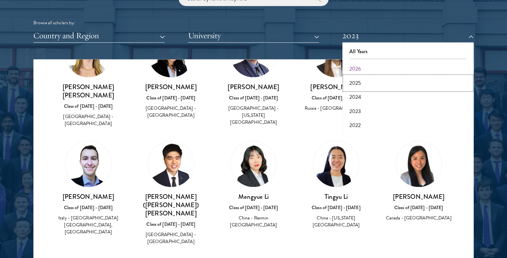
click at [371, 80] on button "2025" at bounding box center [407, 83] width 127 height 14
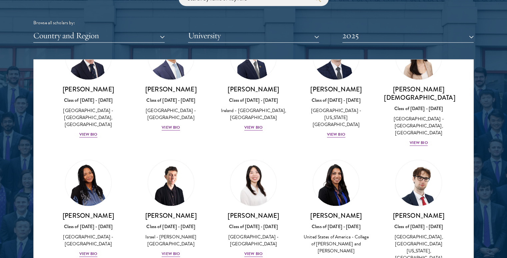
scroll to position [2073, 0]
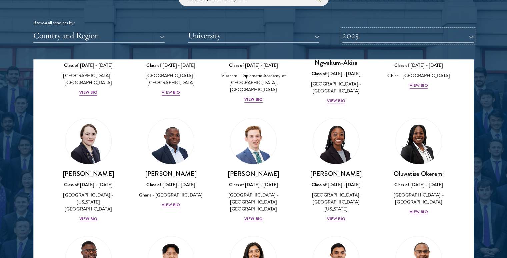
click at [387, 38] on button "2025" at bounding box center [407, 36] width 131 height 14
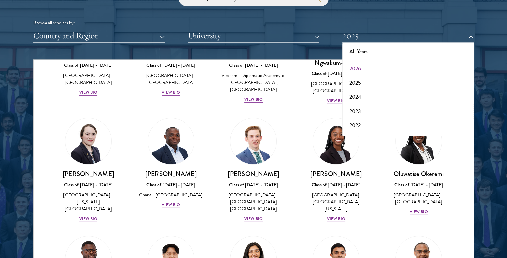
click at [368, 108] on button "2023" at bounding box center [407, 112] width 127 height 14
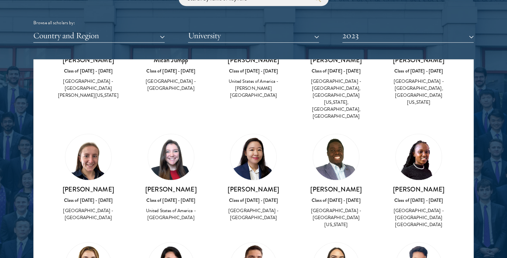
scroll to position [1285, 0]
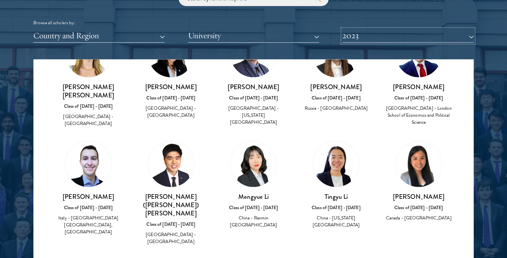
click at [420, 35] on button "2023" at bounding box center [407, 36] width 131 height 14
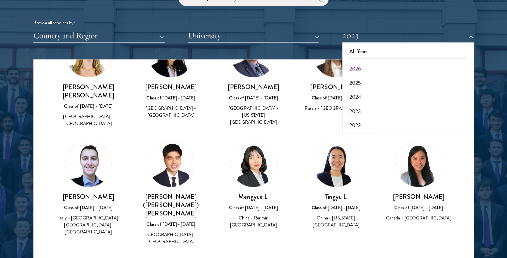
click at [371, 123] on button "2022" at bounding box center [407, 126] width 127 height 14
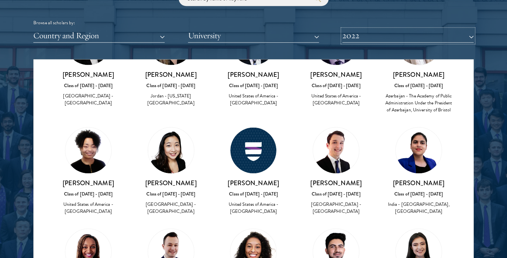
click at [395, 35] on button "2022" at bounding box center [407, 36] width 131 height 14
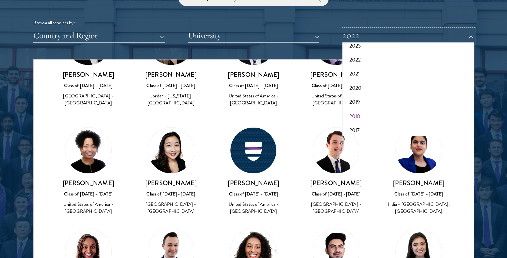
scroll to position [67, 0]
click at [373, 72] on button "2021" at bounding box center [407, 73] width 127 height 14
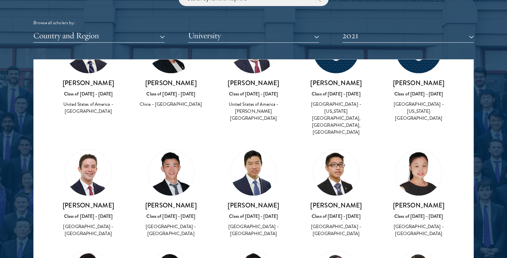
scroll to position [425, 0]
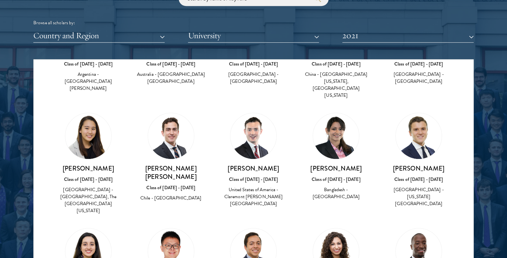
click at [371, 44] on div "Scholar Directory Congratulations and welcome to the Schwarzman Scholars Class …" at bounding box center [253, 89] width 440 height 339
click at [374, 35] on button "2021" at bounding box center [407, 36] width 131 height 14
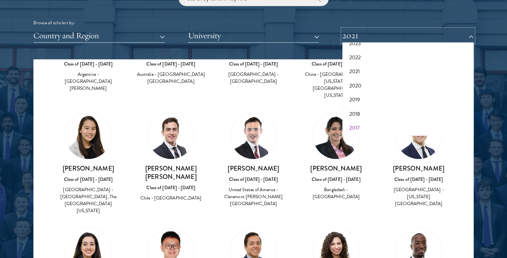
scroll to position [69, 0]
click at [367, 124] on button "2017" at bounding box center [407, 127] width 127 height 14
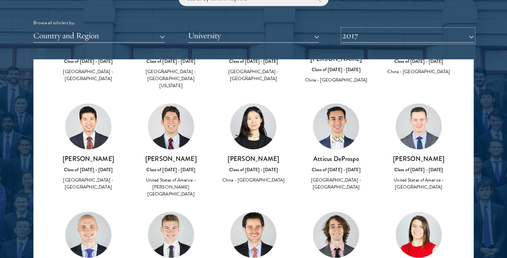
click at [389, 35] on button "2017" at bounding box center [407, 36] width 131 height 14
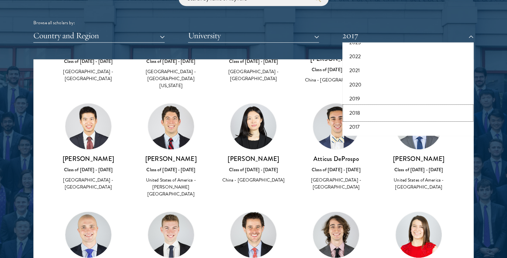
click at [386, 114] on button "2018" at bounding box center [407, 113] width 127 height 14
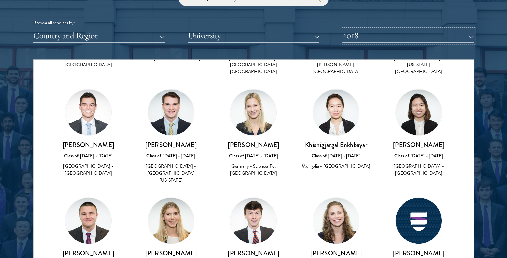
click at [412, 36] on button "2018" at bounding box center [407, 36] width 131 height 14
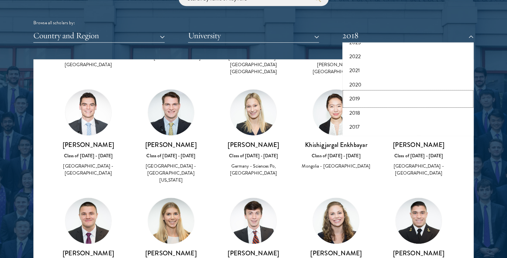
click at [365, 99] on button "2019" at bounding box center [407, 99] width 127 height 14
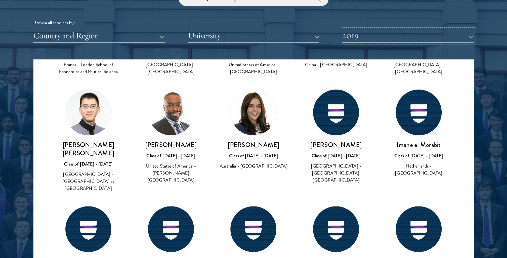
click at [386, 36] on button "2019" at bounding box center [407, 36] width 131 height 14
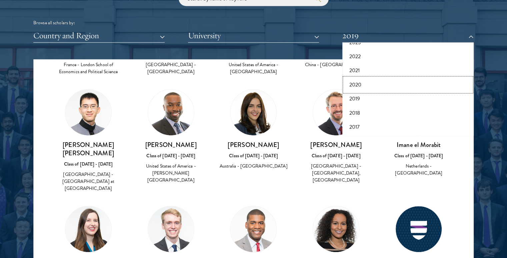
click at [361, 82] on button "2020" at bounding box center [407, 85] width 127 height 14
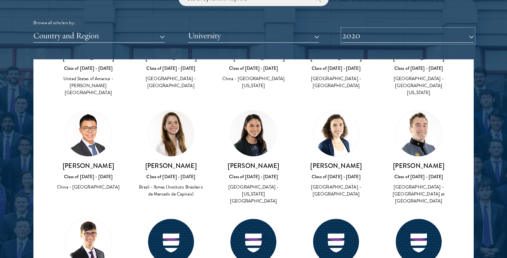
click at [377, 38] on button "2020" at bounding box center [407, 36] width 131 height 14
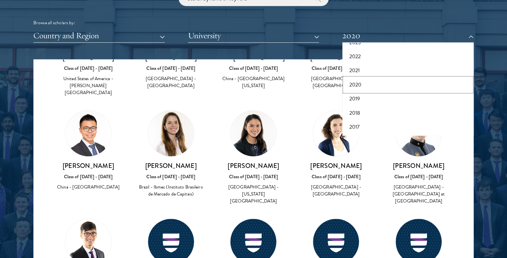
click at [352, 78] on button "2020" at bounding box center [407, 85] width 127 height 14
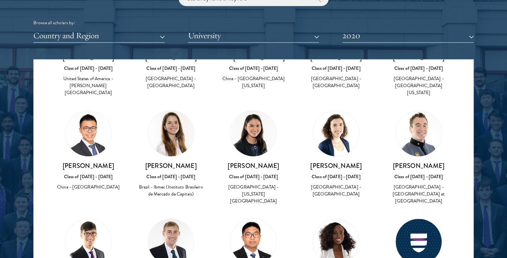
click at [357, 67] on div "[PERSON_NAME] Class of [DATE] - [DATE] [GEOGRAPHIC_DATA] - [GEOGRAPHIC_DATA]" at bounding box center [335, 46] width 83 height 102
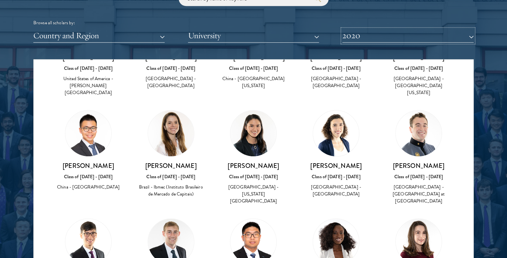
click at [368, 36] on button "2020" at bounding box center [407, 36] width 131 height 14
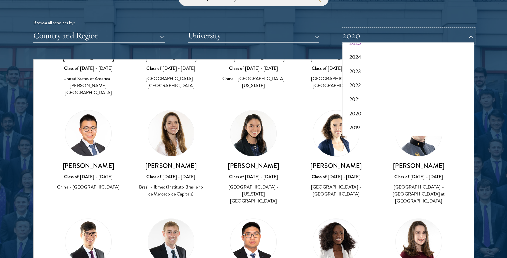
scroll to position [2, 0]
click at [362, 90] on button "2024" at bounding box center [407, 95] width 127 height 14
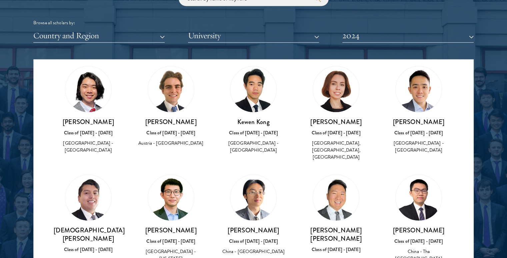
scroll to position [2869, 0]
